Goal: Information Seeking & Learning: Learn about a topic

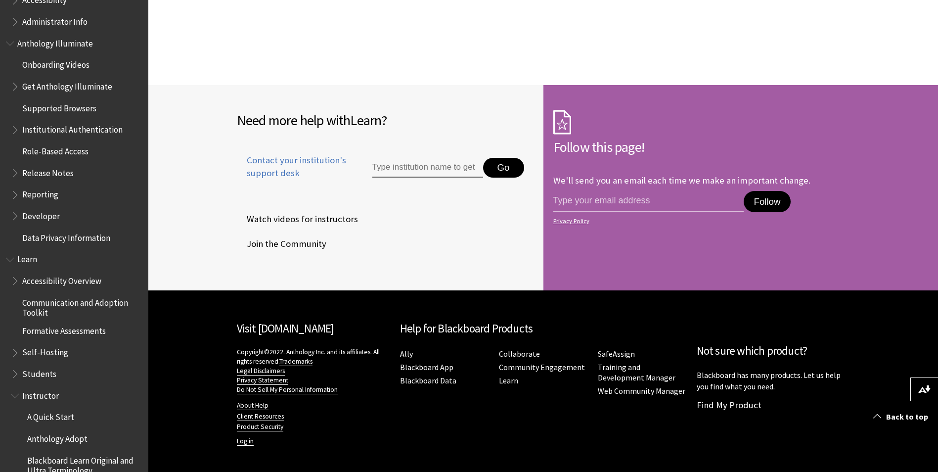
scroll to position [544, 0]
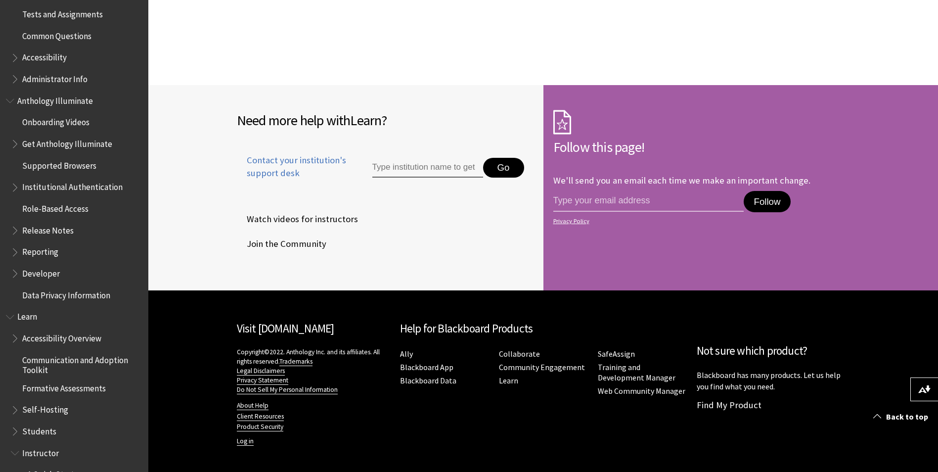
click at [68, 16] on span "Tests and Assignments" at bounding box center [62, 12] width 81 height 13
click at [61, 38] on span "Common Questions" at bounding box center [56, 34] width 69 height 13
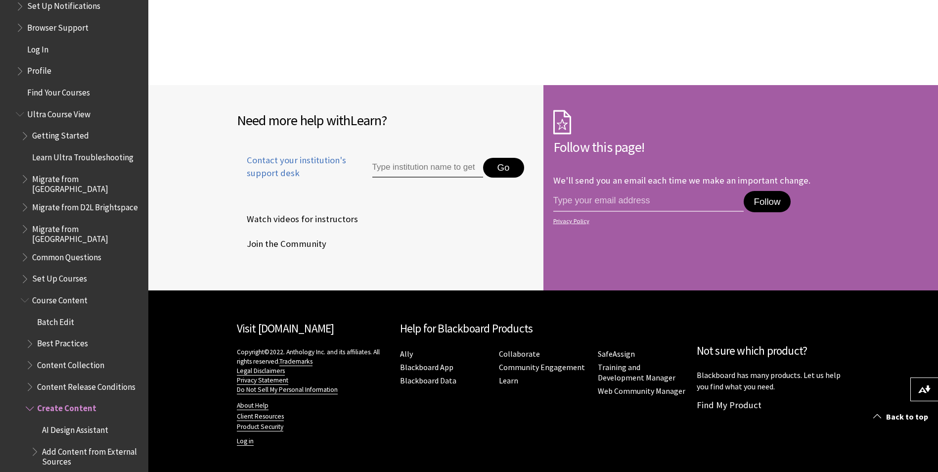
scroll to position [1237, 0]
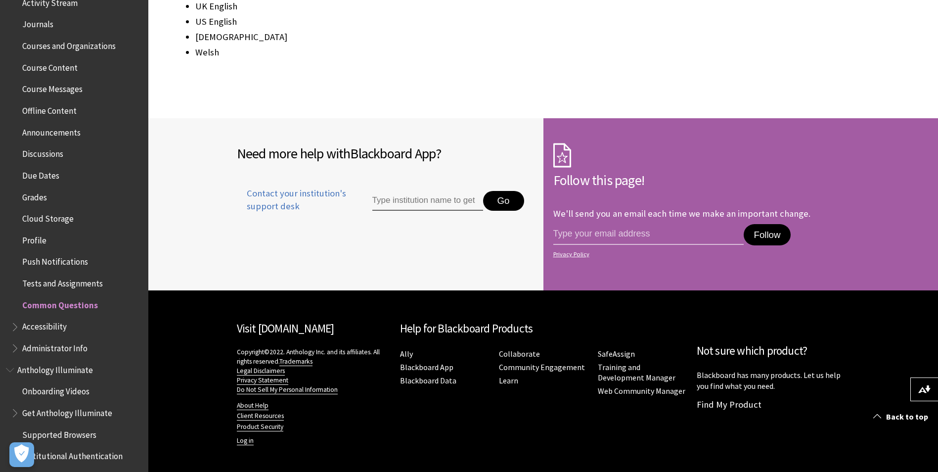
scroll to position [278, 0]
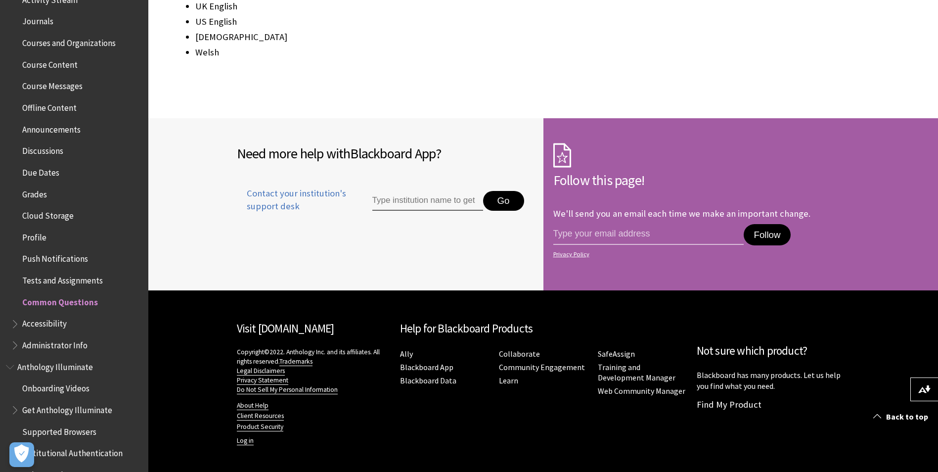
click at [60, 328] on span "Accessibility" at bounding box center [44, 321] width 44 height 13
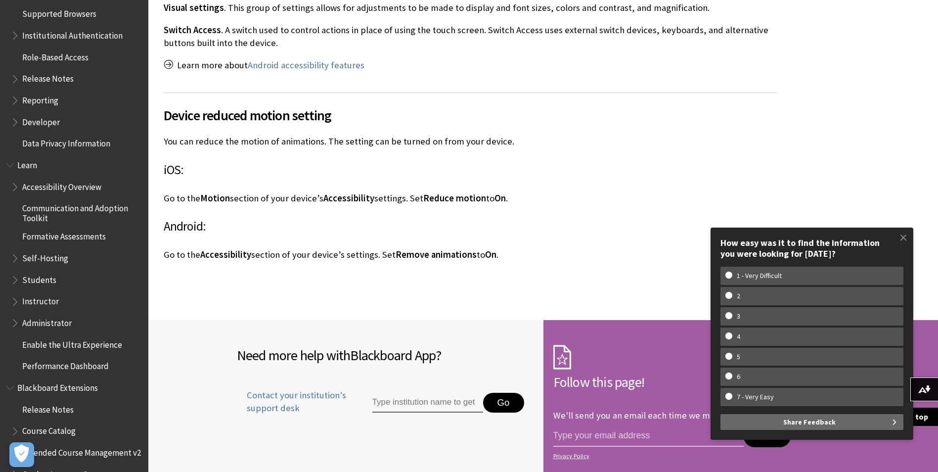
scroll to position [802, 0]
